Goal: Transaction & Acquisition: Obtain resource

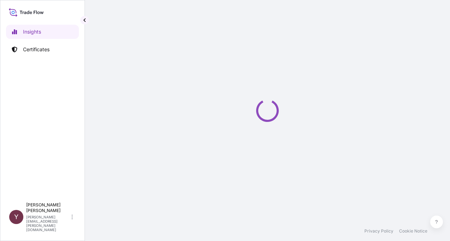
select select "2025"
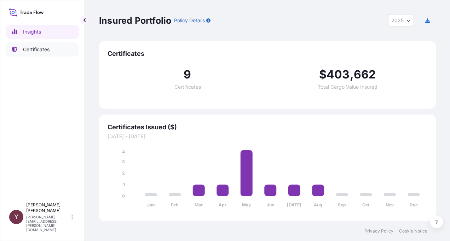
click at [29, 51] on p "Certificates" at bounding box center [36, 49] width 27 height 7
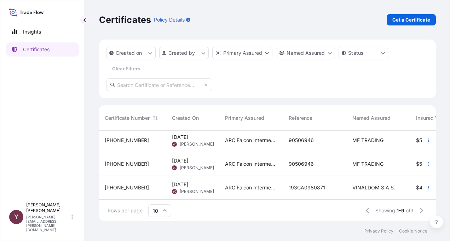
scroll to position [106, 0]
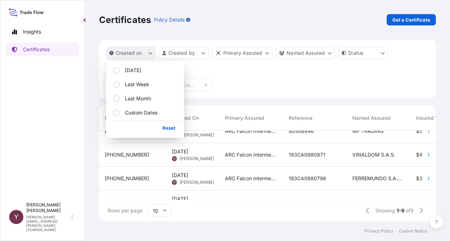
click at [149, 53] on icon "createdOn Filter options" at bounding box center [150, 53] width 4 height 2
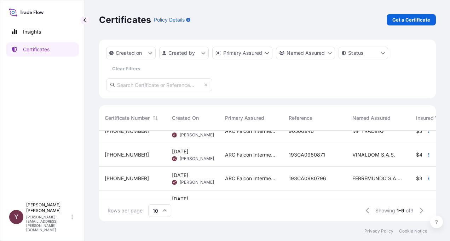
click at [223, 68] on div "Created on Created by Primary Assured Named Assured Status Clear Filters" at bounding box center [267, 61] width 322 height 28
click at [401, 21] on p "Get a Certificate" at bounding box center [411, 19] width 38 height 7
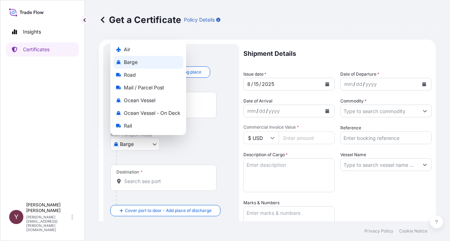
click at [154, 144] on body "Insights Certificates Y Yolanda Castillo yolanda.castillo@arclin.com Get a Cert…" at bounding box center [225, 120] width 450 height 241
click at [133, 75] on span "Road" at bounding box center [130, 74] width 12 height 7
select select "Road"
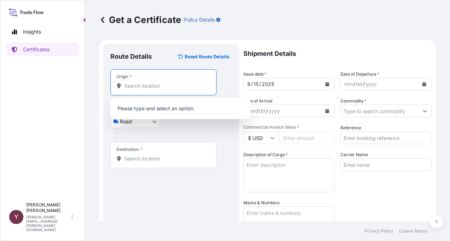
click at [143, 88] on input "Origin *" at bounding box center [165, 85] width 83 height 7
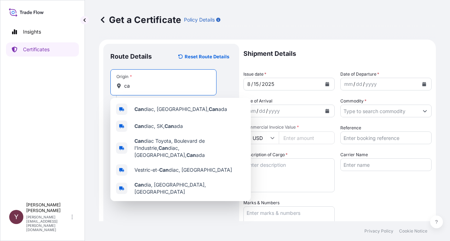
type input "c"
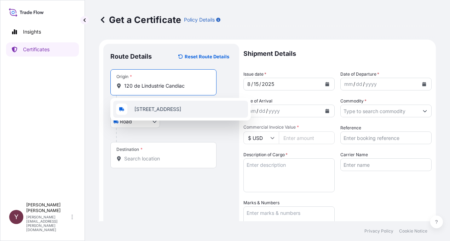
click at [149, 112] on span "120 Boulevard de l'Industrie, Candiac, QC, Canada" at bounding box center [157, 109] width 47 height 7
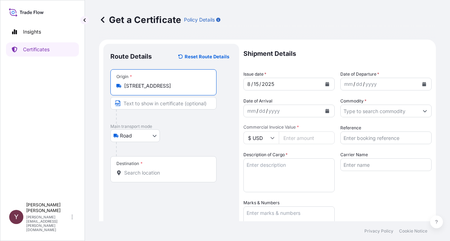
type input "120 Boulevard de l'Industrie, Candiac, QC, Canada"
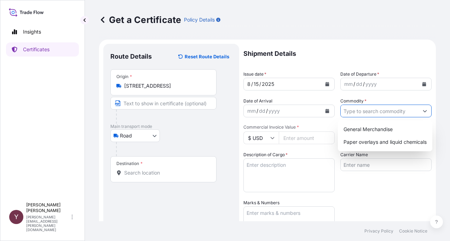
click at [423, 111] on icon "Show suggestions" at bounding box center [425, 111] width 4 height 2
click at [385, 131] on div "General Merchandise" at bounding box center [384, 129] width 89 height 13
type input "General Merchandise"
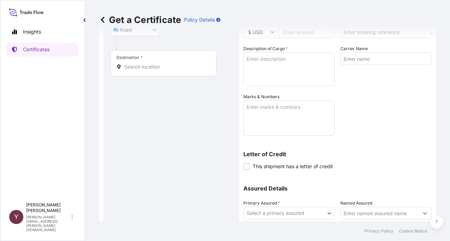
scroll to position [141, 0]
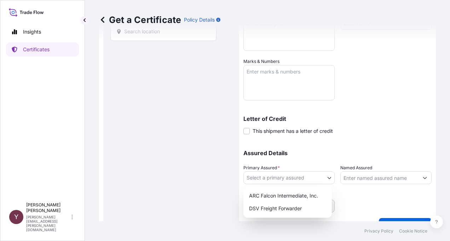
click at [326, 176] on body "Insights Certificates Y Yolanda Castillo yolanda.castillo@arclin.com Get a Cert…" at bounding box center [225, 120] width 450 height 241
click at [305, 198] on div "ARC Falcon Intermediate, Inc." at bounding box center [287, 195] width 83 height 13
select select "31460"
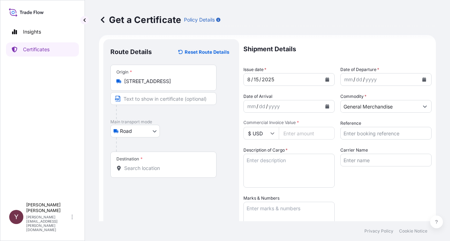
scroll to position [0, 0]
